Goal: Navigation & Orientation: Find specific page/section

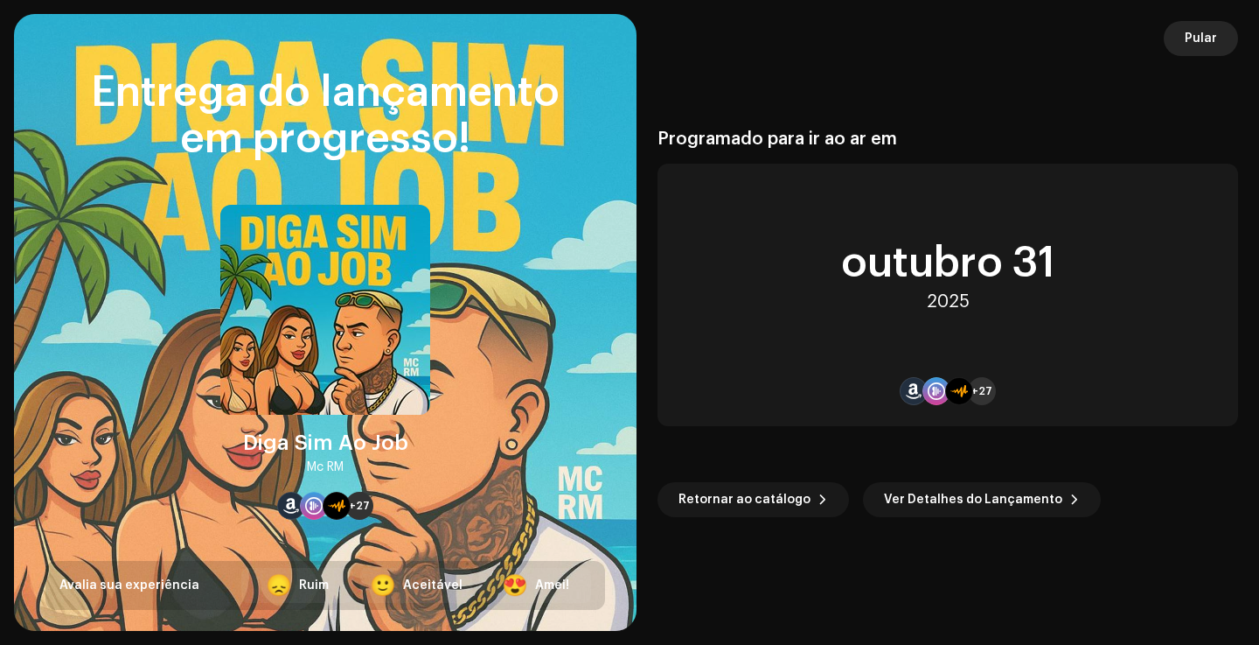
scroll to position [3231, 0]
click at [1188, 47] on span "Pular" at bounding box center [1201, 38] width 32 height 35
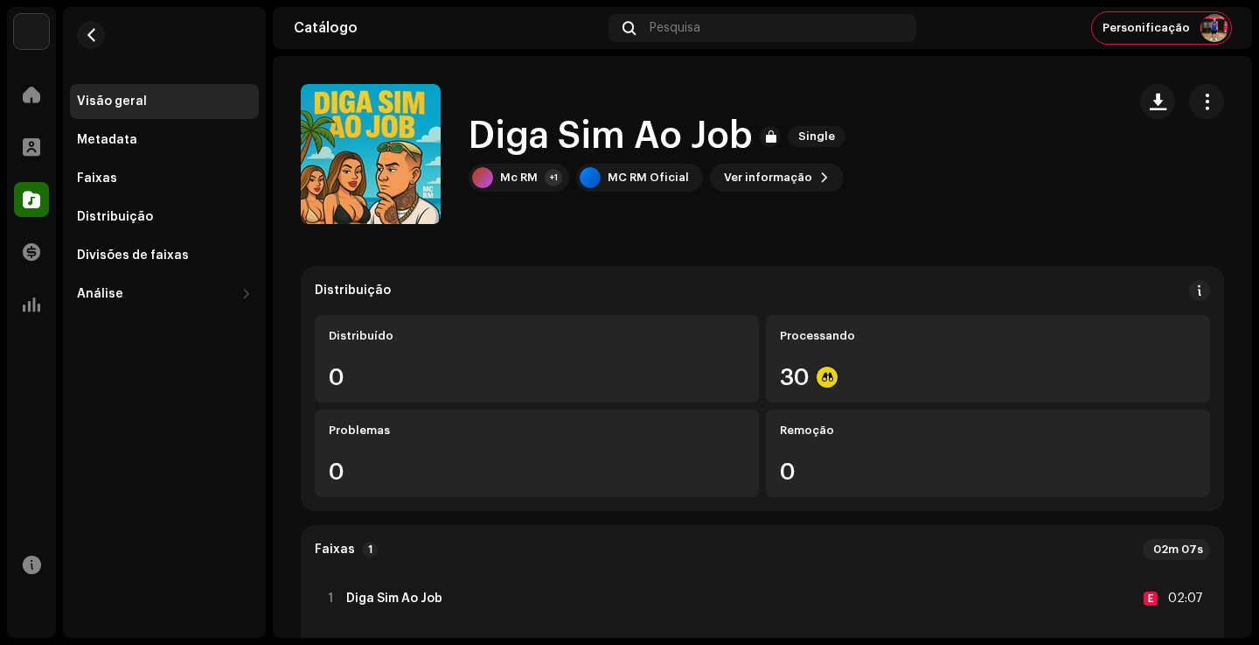
click at [1216, 104] on div "Diga Sim Ao Job Single Mc RM +1 MC RM Oficial Ver informação" at bounding box center [762, 154] width 979 height 140
click at [1199, 108] on span "button" at bounding box center [1207, 101] width 17 height 14
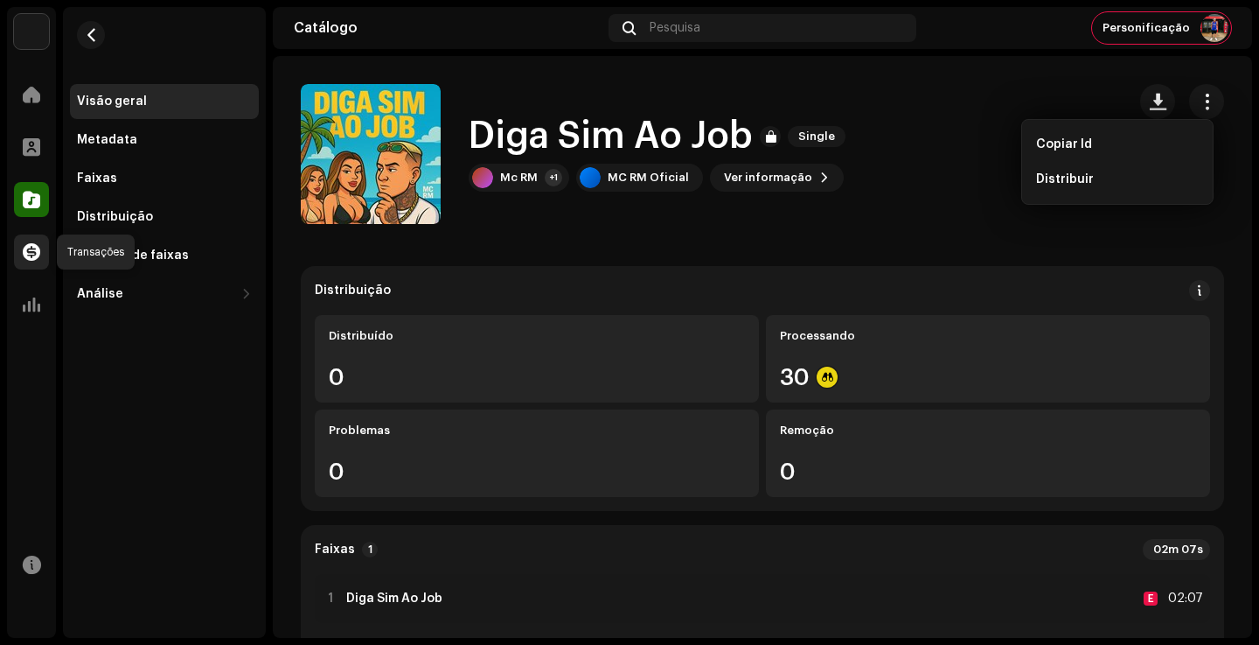
click at [27, 254] on span at bounding box center [31, 252] width 17 height 14
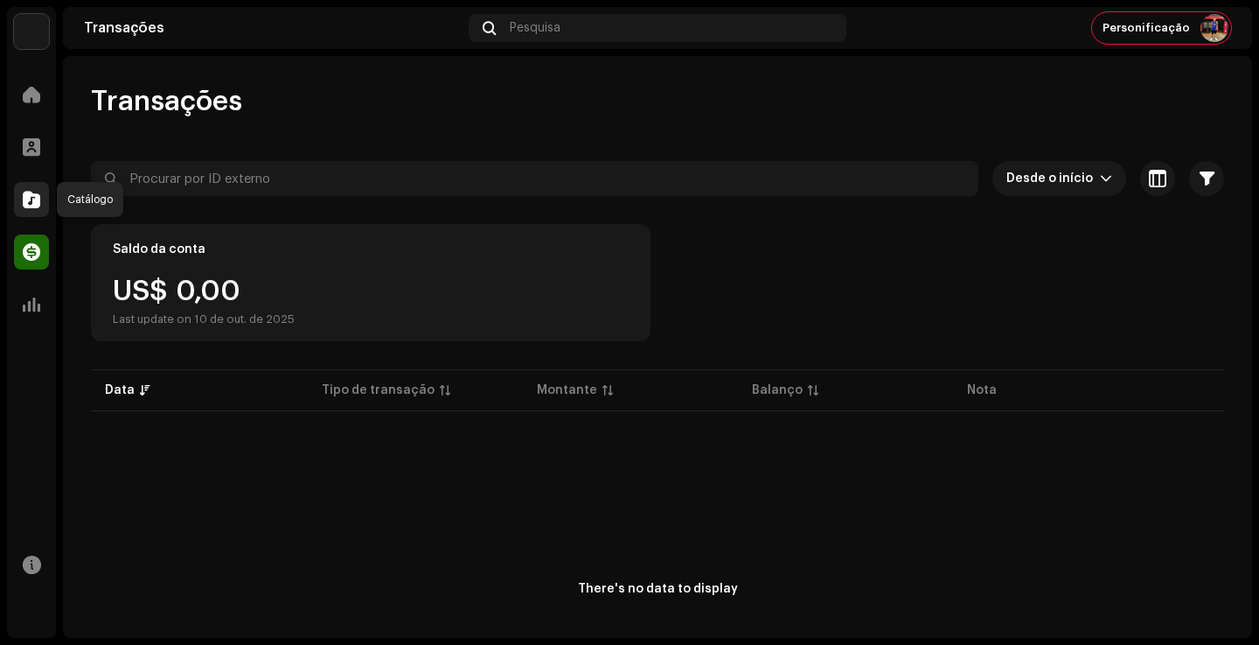
click at [36, 185] on div at bounding box center [31, 199] width 35 height 35
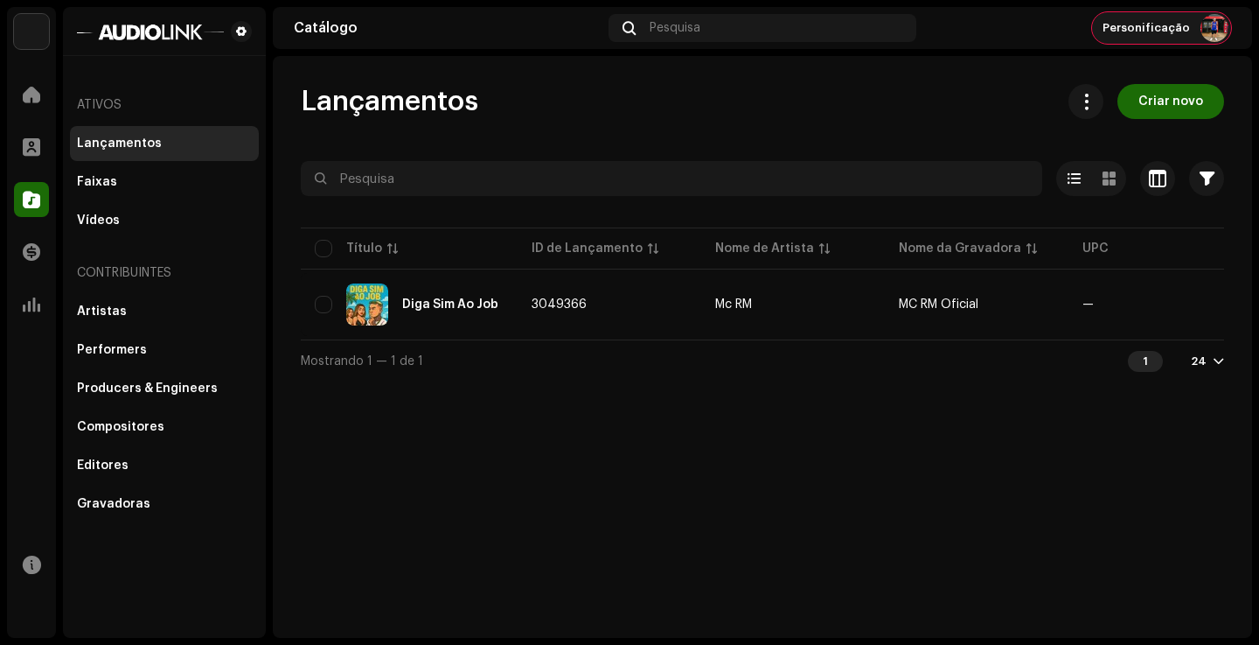
drag, startPoint x: 1187, startPoint y: 21, endPoint x: 1176, endPoint y: 31, distance: 14.2
click at [1187, 21] on span "Personificação" at bounding box center [1146, 28] width 87 height 14
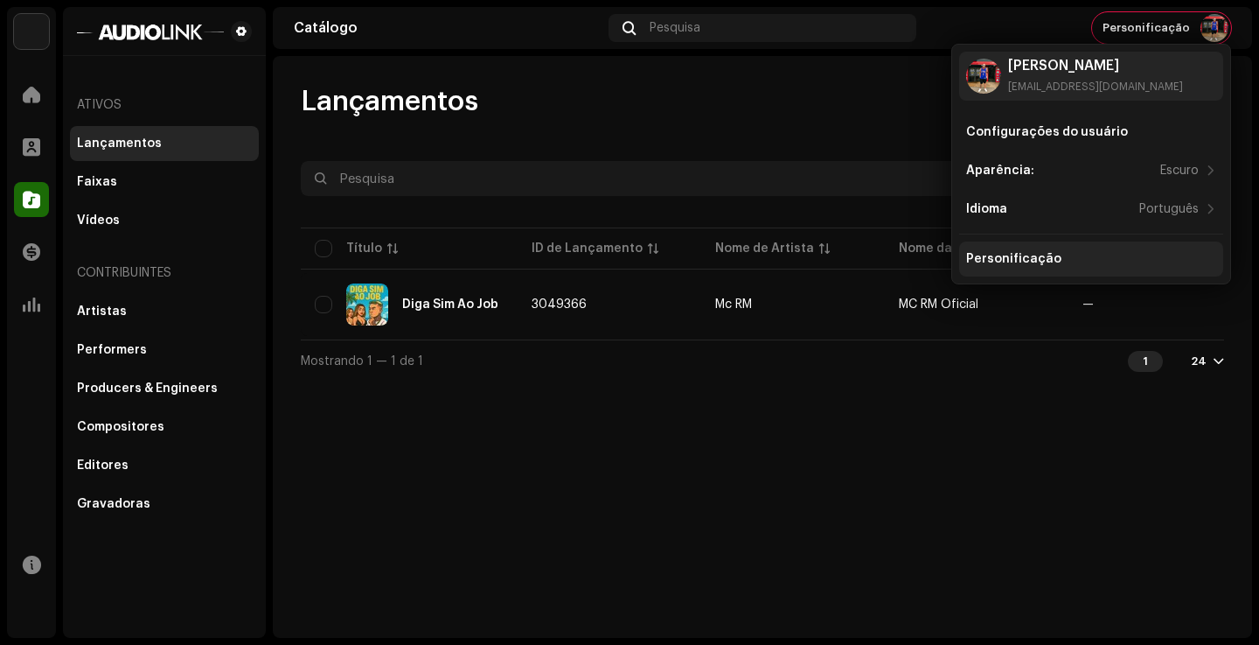
click at [1003, 261] on div "Personificação" at bounding box center [1013, 259] width 95 height 14
